Goal: Task Accomplishment & Management: Manage account settings

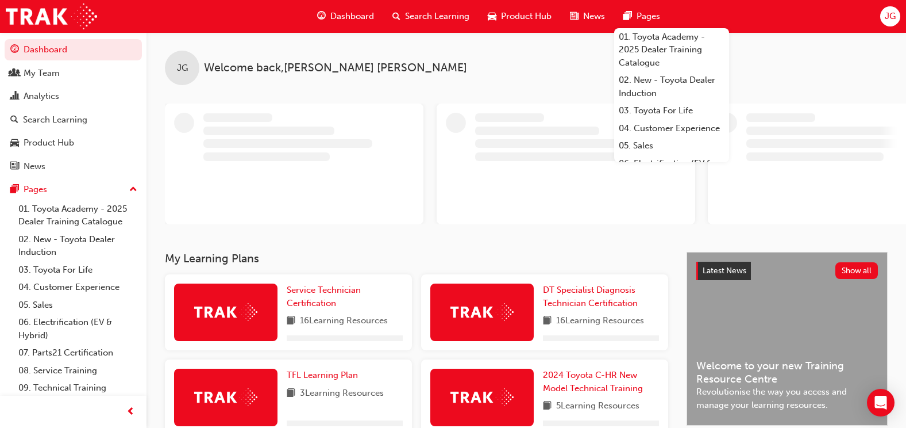
click at [883, 22] on div "JG" at bounding box center [891, 16] width 20 height 20
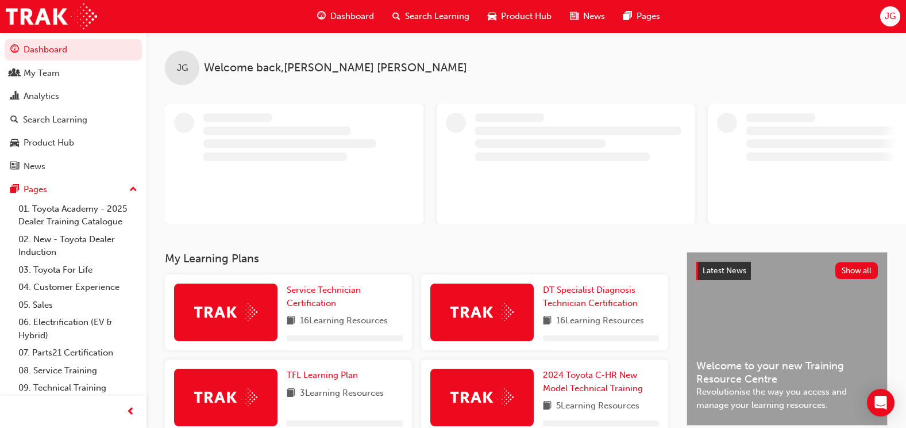
click at [899, 21] on div "JG" at bounding box center [891, 16] width 20 height 20
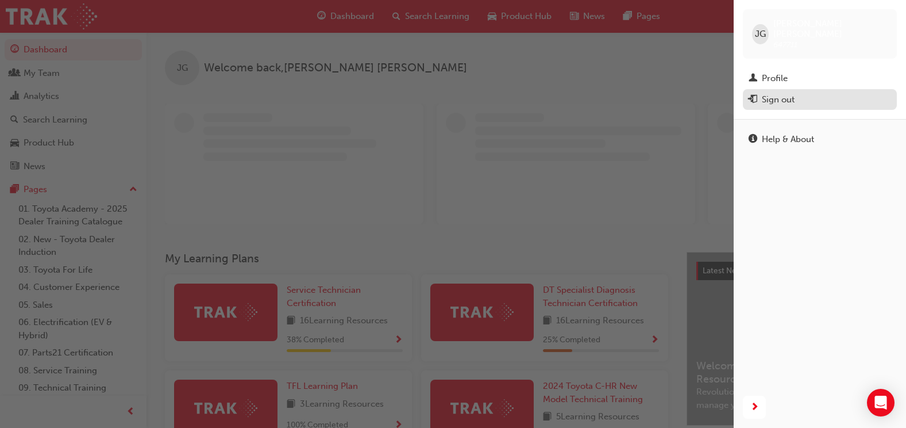
click at [780, 98] on button "Sign out" at bounding box center [820, 99] width 154 height 21
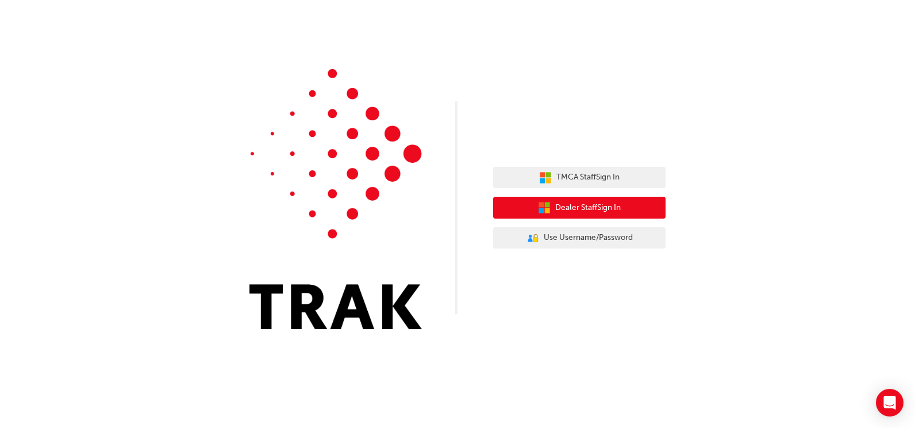
click at [587, 199] on button "Dealer Staff Sign In" at bounding box center [579, 208] width 172 height 22
